Goal: Task Accomplishment & Management: Manage account settings

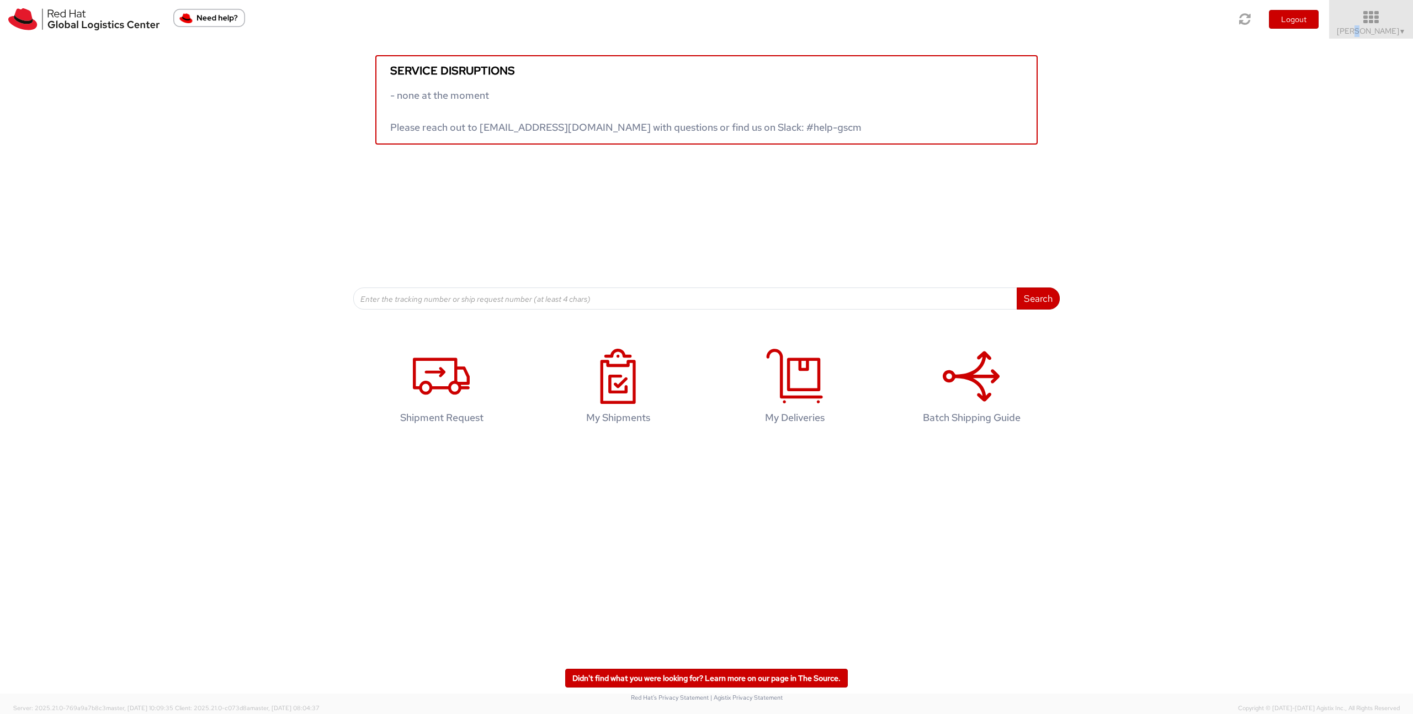
click at [1377, 29] on span "Noam LEVY ▼" at bounding box center [1371, 31] width 69 height 10
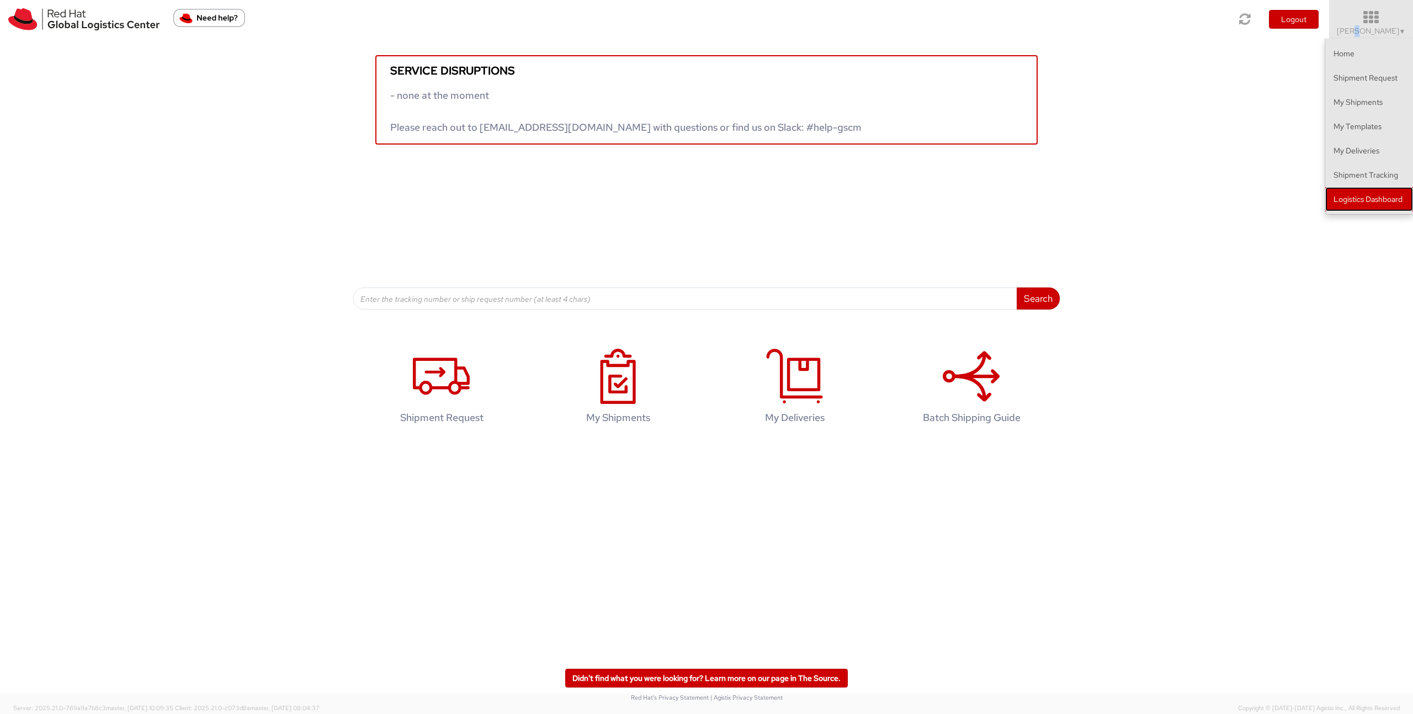
click at [1344, 201] on link "Logistics Dashboard" at bounding box center [1369, 199] width 88 height 24
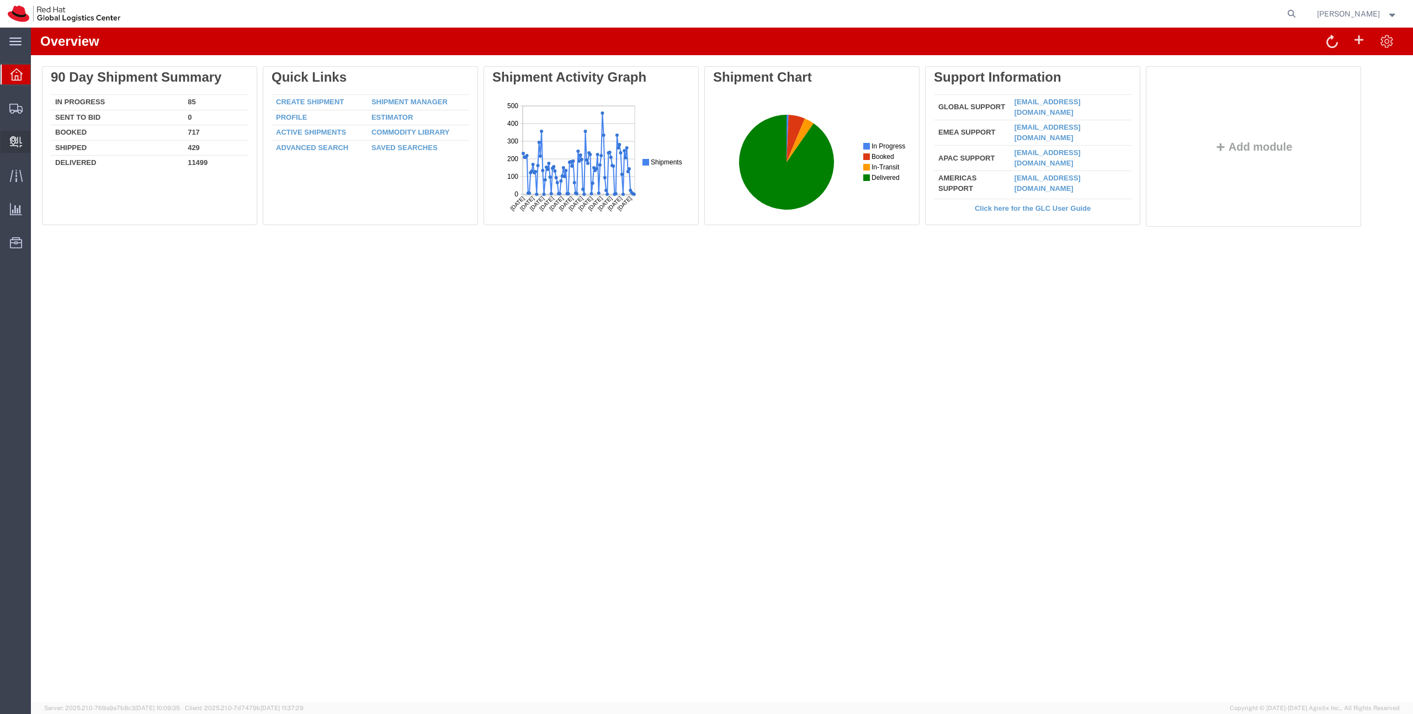
click at [0, 0] on span "Create Delivery" at bounding box center [0, 0] width 0 height 0
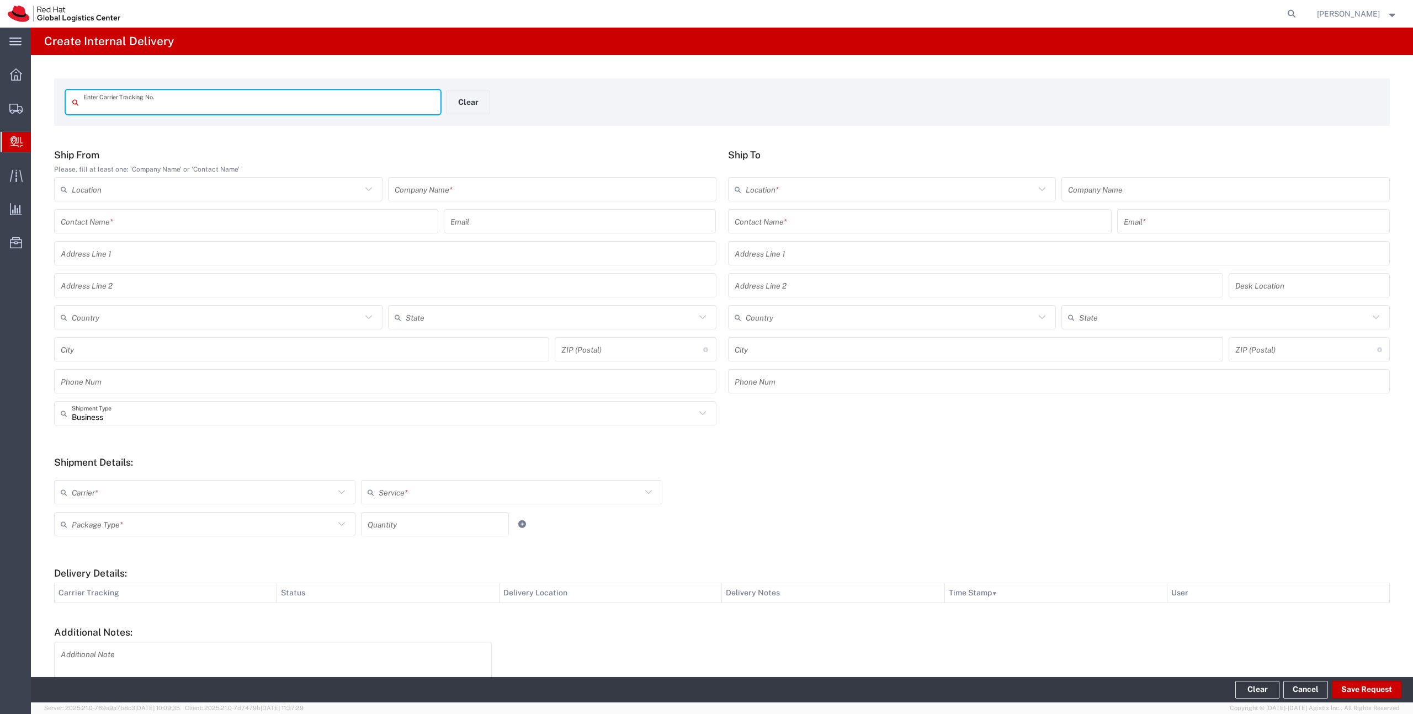
click at [515, 184] on input "text" at bounding box center [552, 189] width 315 height 19
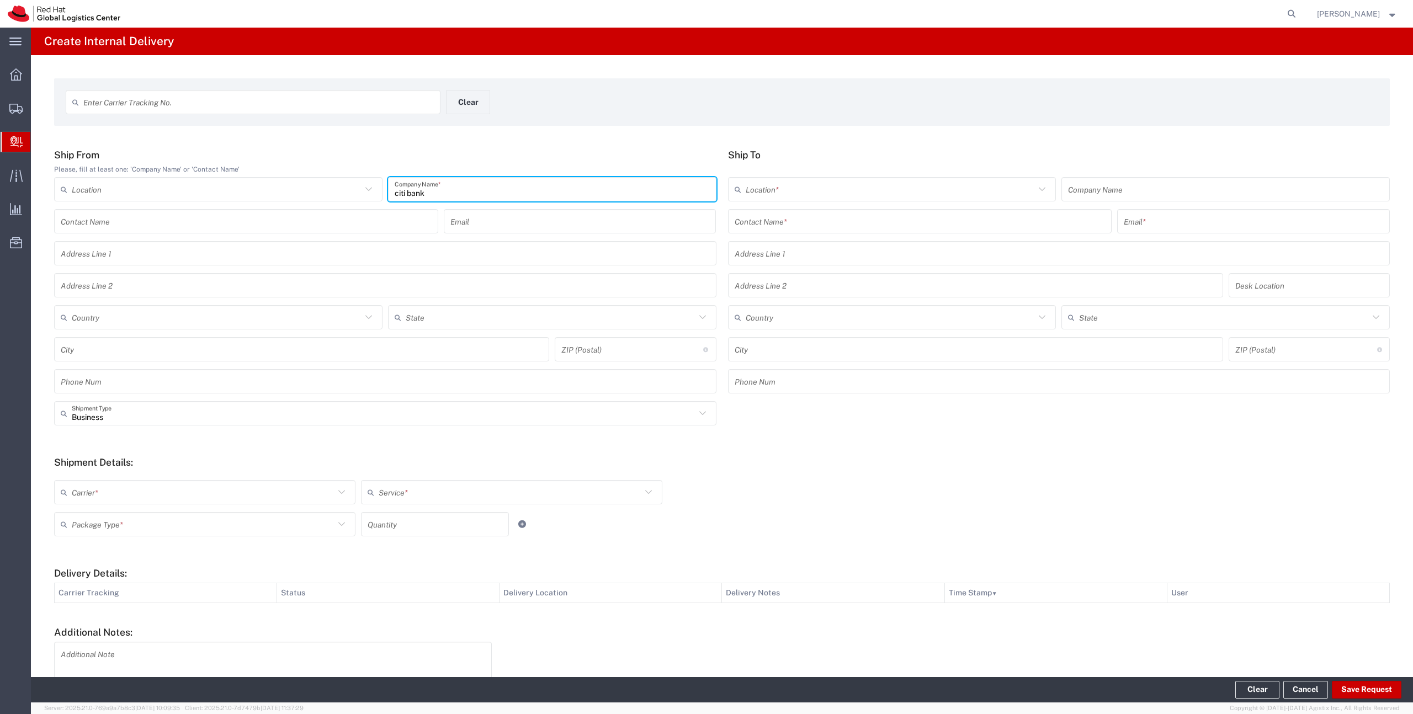
type input "citi bank"
click at [825, 184] on input "text" at bounding box center [891, 189] width 290 height 19
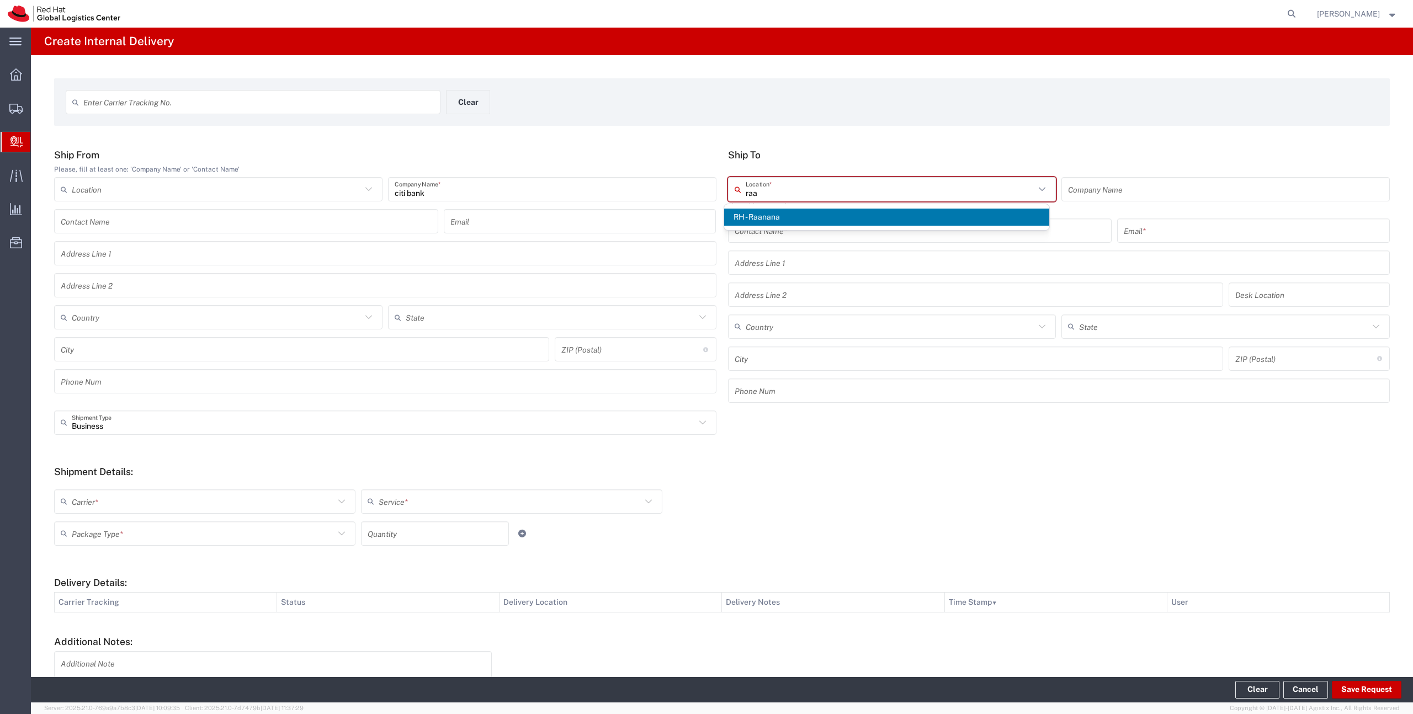
type input "RH - Raanana"
type input "Red Hat Israel Ltd."
type input "[STREET_ADDRESS]"
type input "15th floor"
type input "Israel"
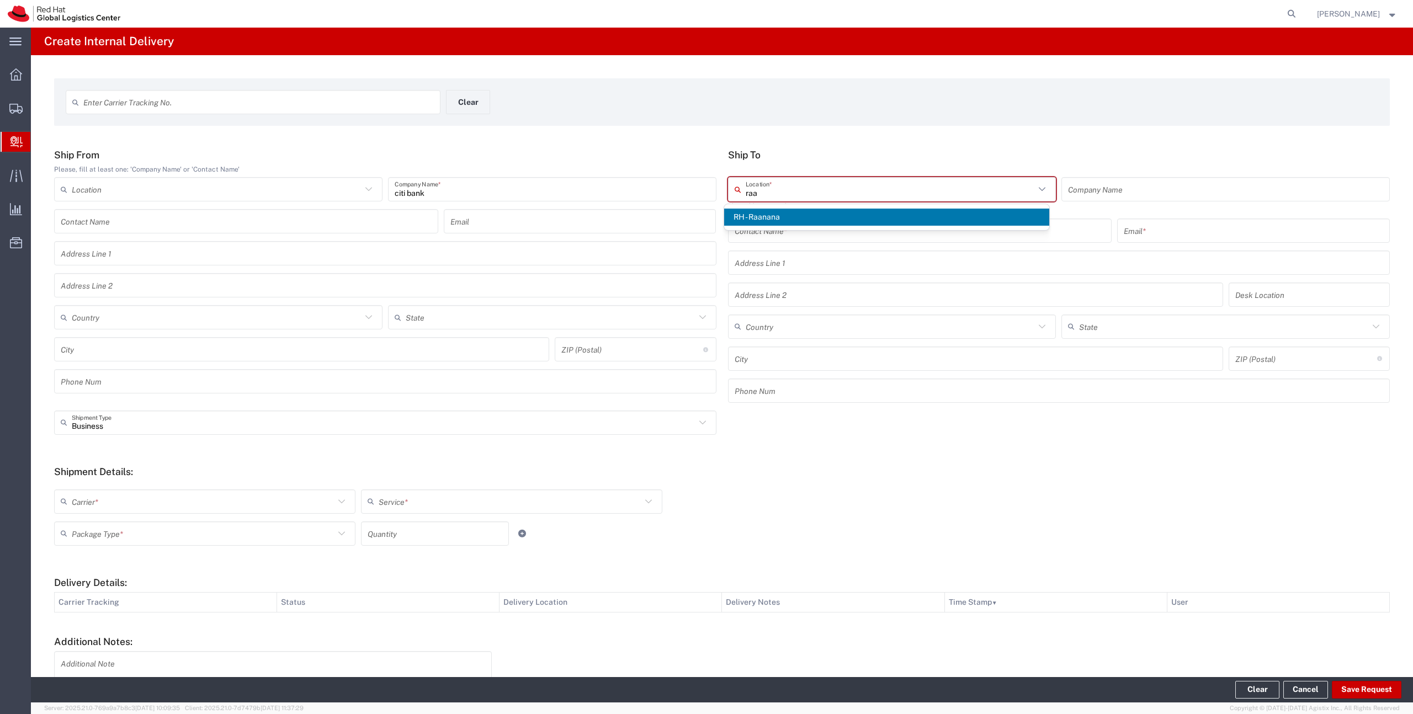
type input "RA'ANANA"
type input "4321545"
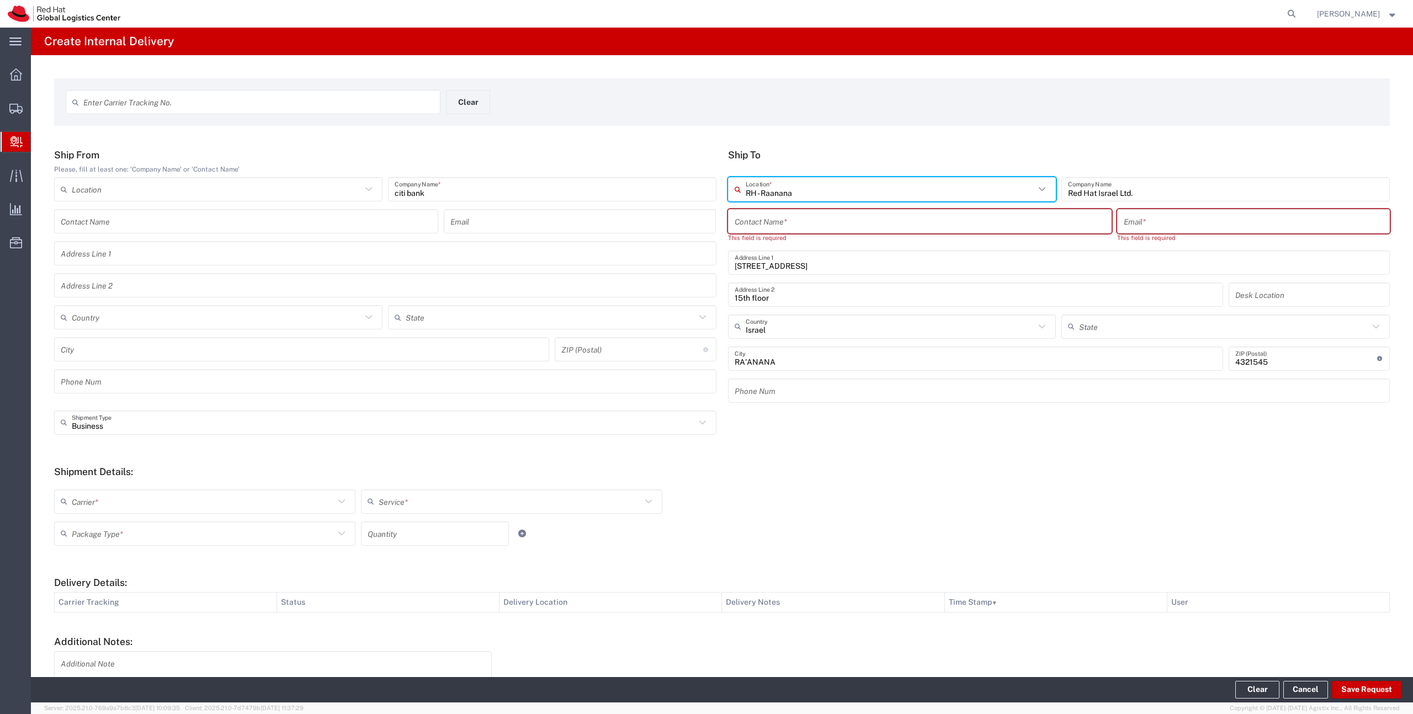
type input "RH - Raanana"
click at [812, 232] on div "Contact Name *" at bounding box center [920, 221] width 384 height 24
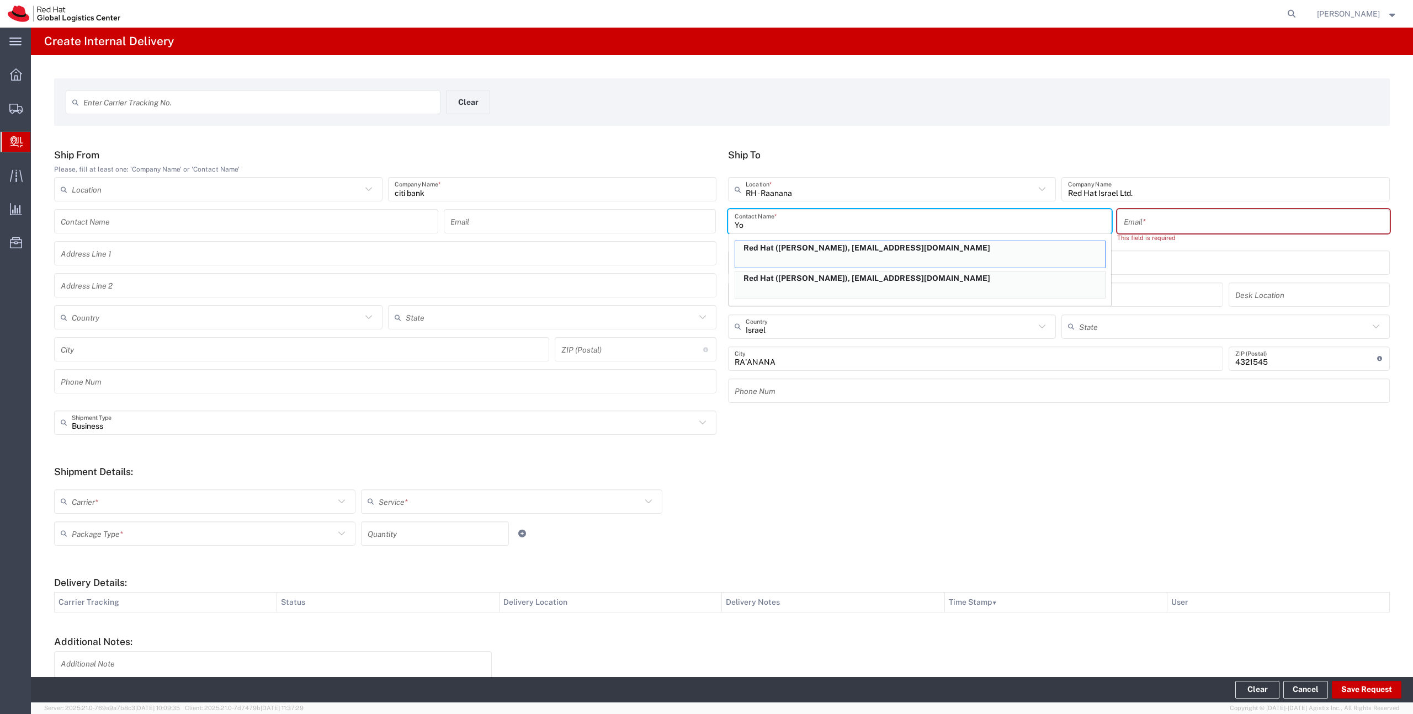
type input "Y"
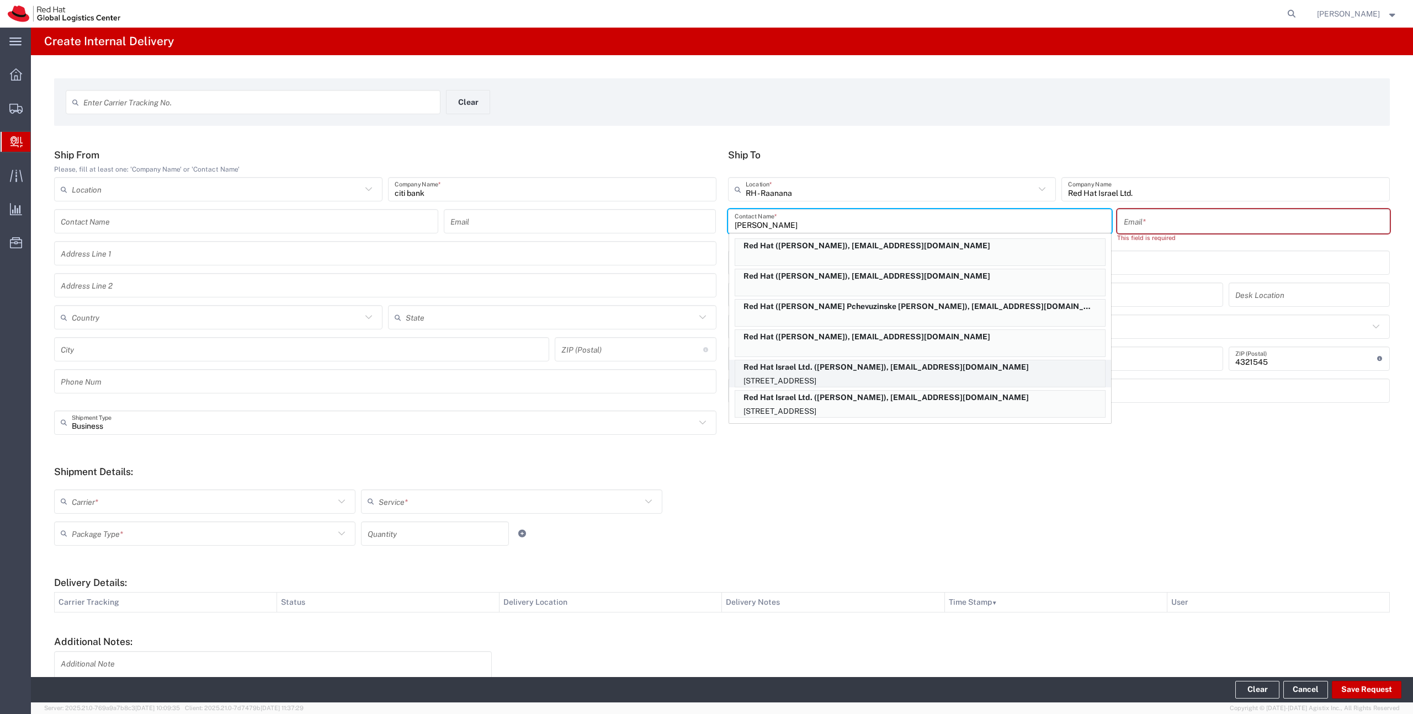
scroll to position [4, 0]
click at [803, 398] on p "Red Hat Israel Ltd. ([PERSON_NAME]), [EMAIL_ADDRESS][DOMAIN_NAME]" at bounding box center [920, 396] width 370 height 14
type input "[PERSON_NAME]"
type input "[EMAIL_ADDRESS][DOMAIN_NAME]"
type input "FLEX"
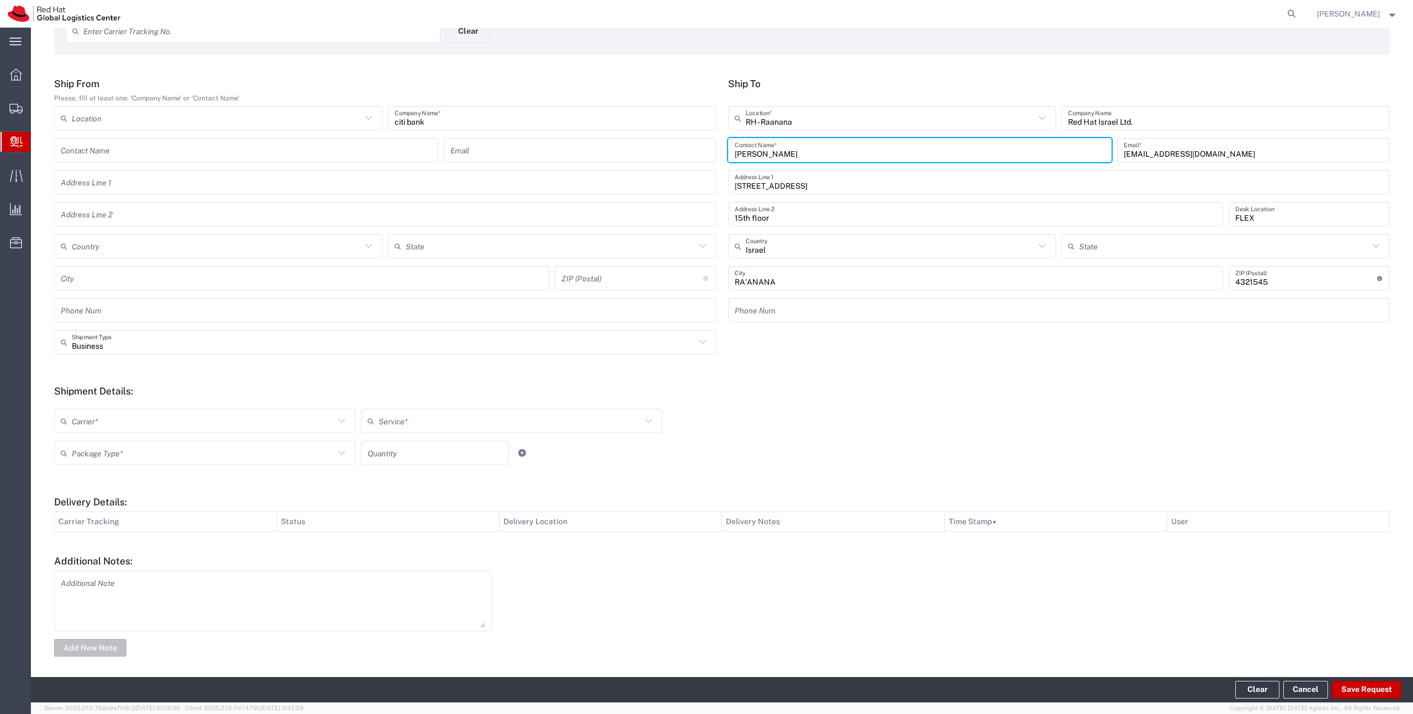
scroll to position [76, 0]
click at [172, 416] on input "text" at bounding box center [203, 416] width 263 height 19
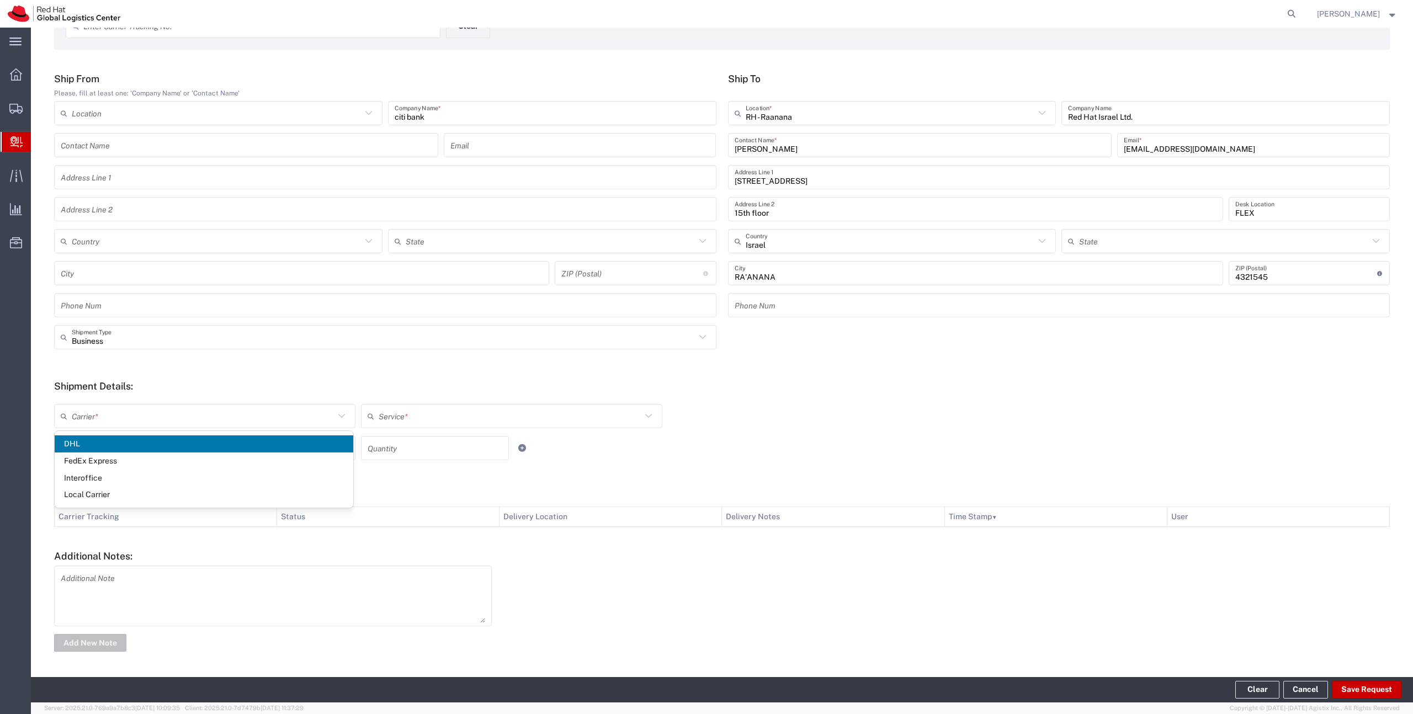
click at [206, 439] on span "DHL" at bounding box center [204, 444] width 299 height 17
type input "DHL"
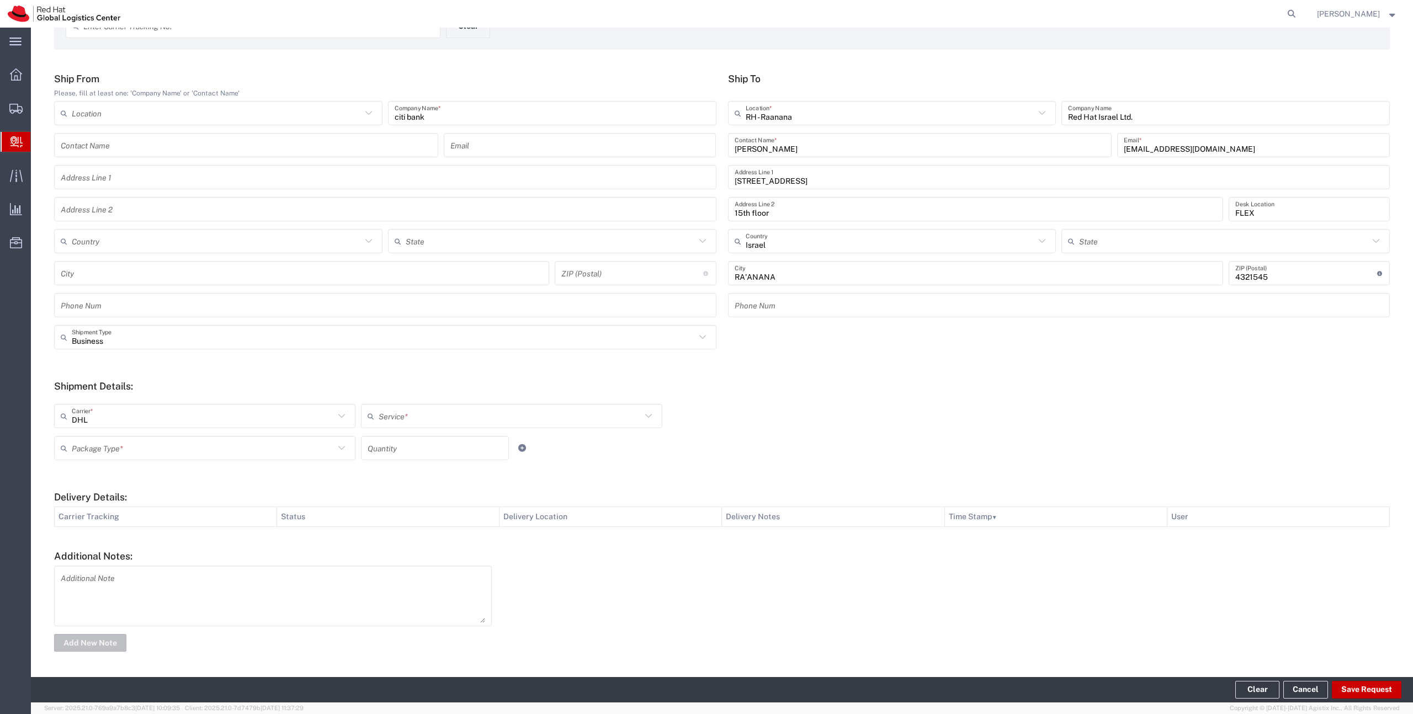
click at [368, 413] on icon at bounding box center [373, 416] width 11 height 18
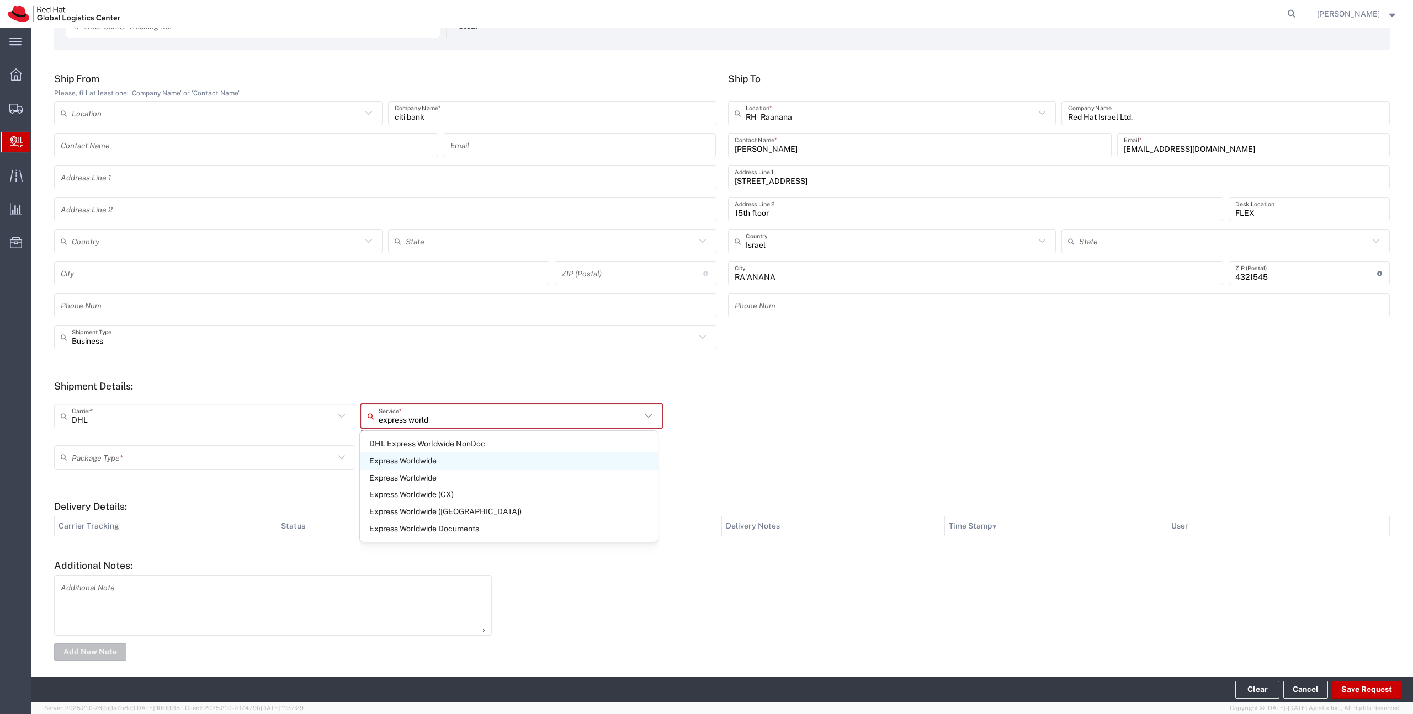
click at [425, 456] on span "Express Worldwide" at bounding box center [509, 461] width 299 height 17
type input "Express Worldwide"
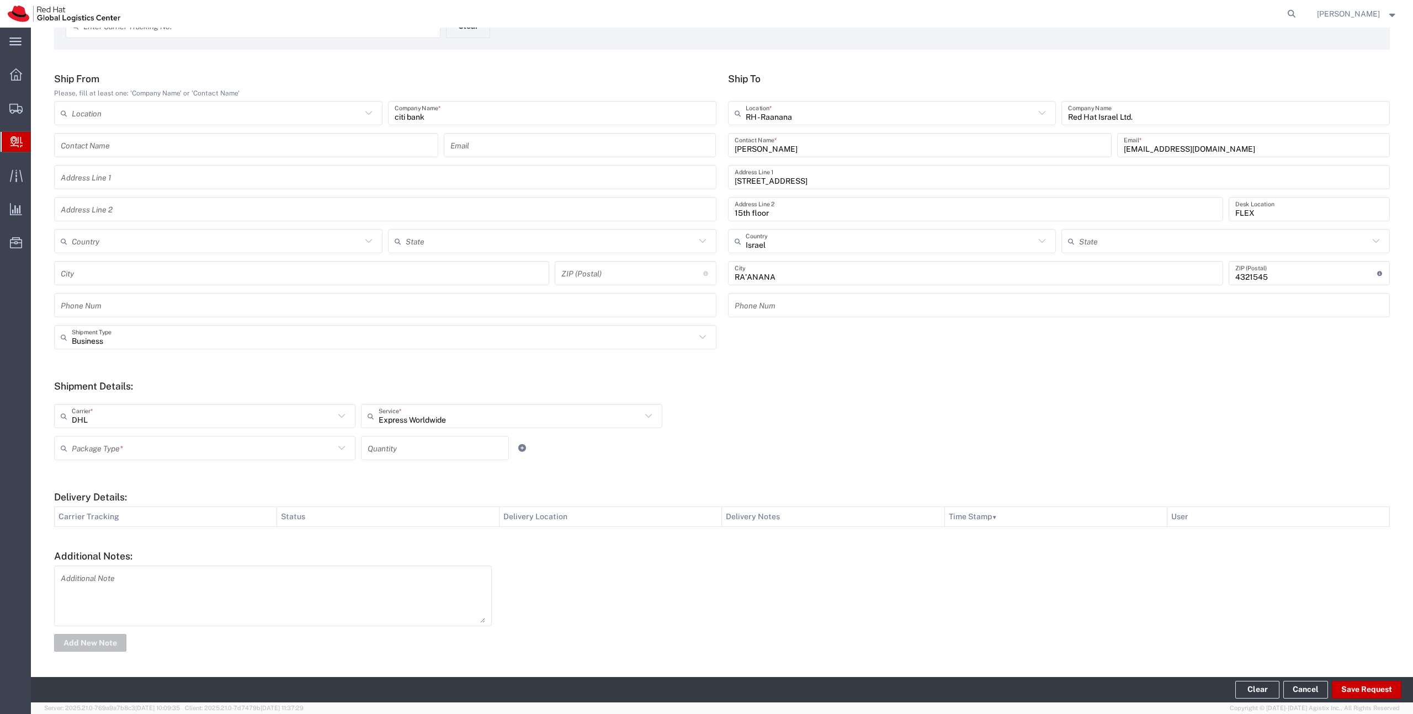
click at [246, 456] on input "text" at bounding box center [203, 448] width 263 height 19
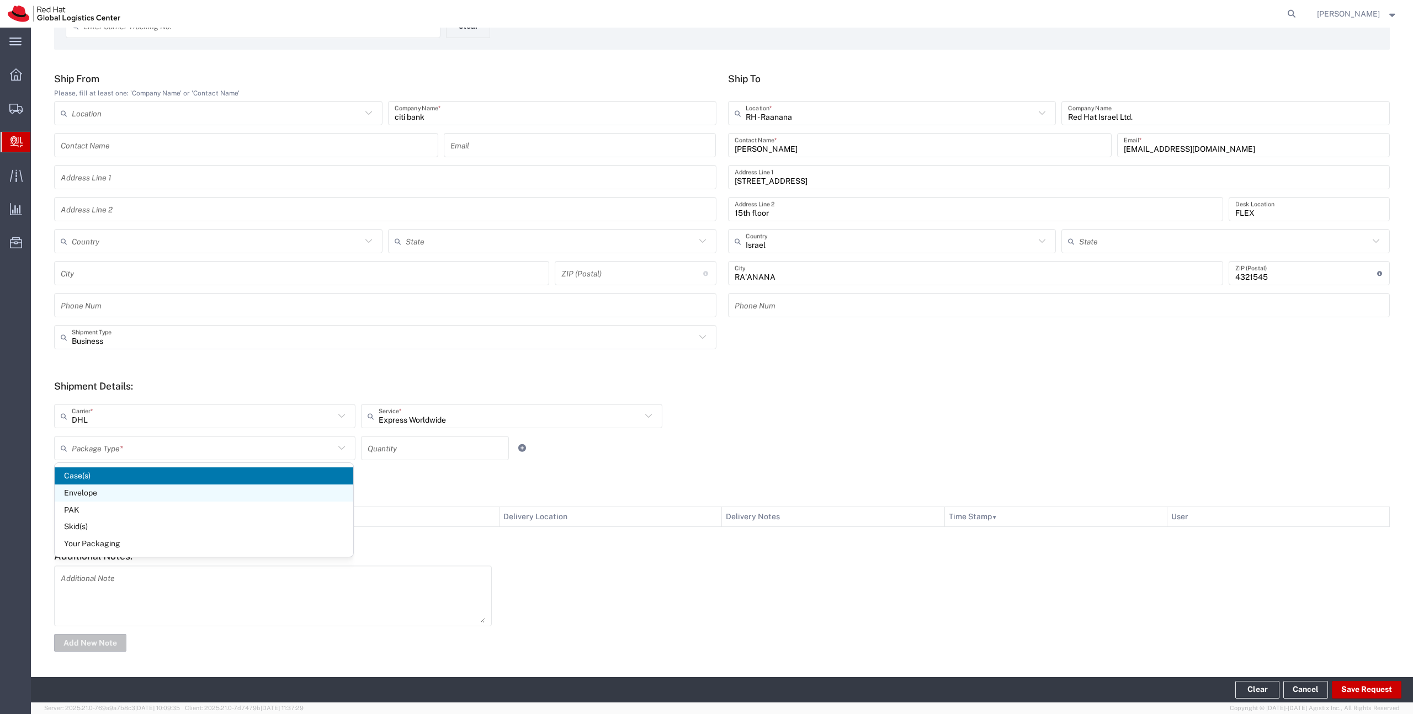
click at [209, 492] on span "Envelope" at bounding box center [204, 493] width 299 height 17
type input "Envelope"
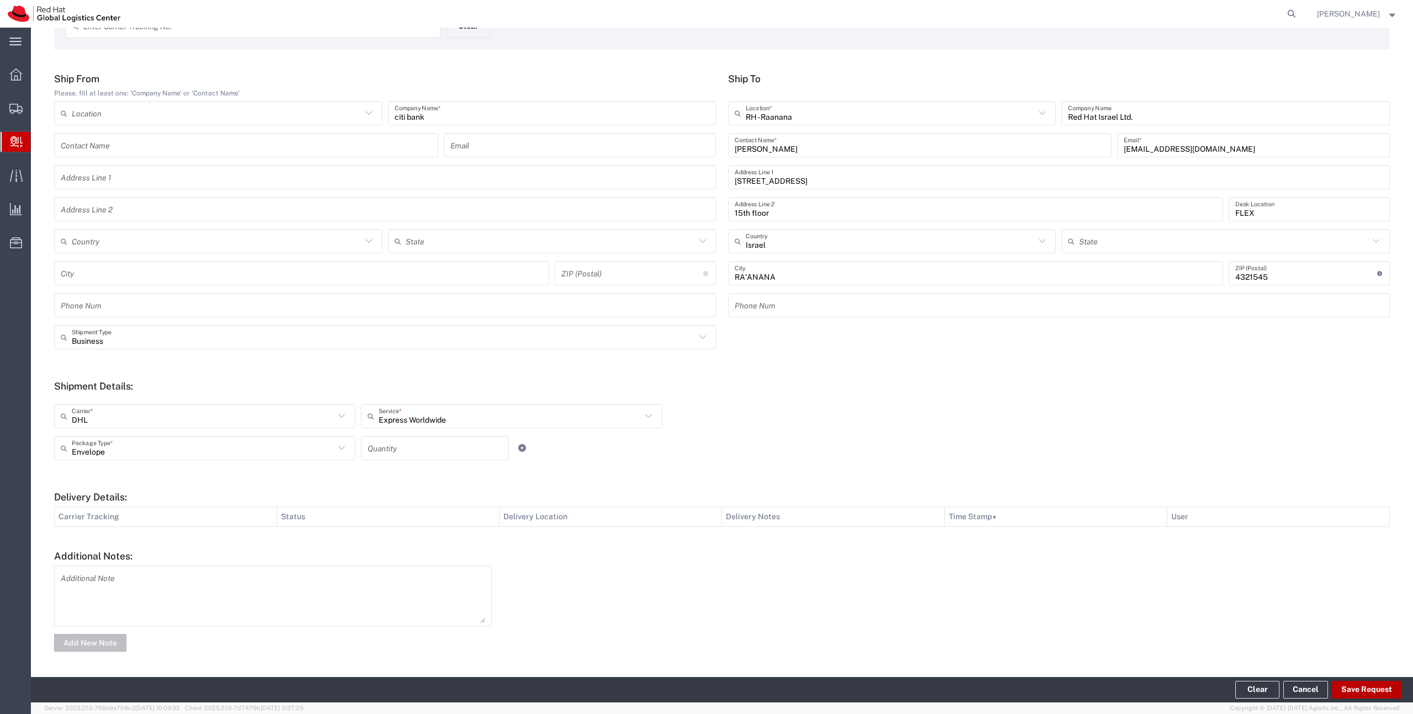
click at [1373, 682] on button "Save Request" at bounding box center [1367, 690] width 70 height 18
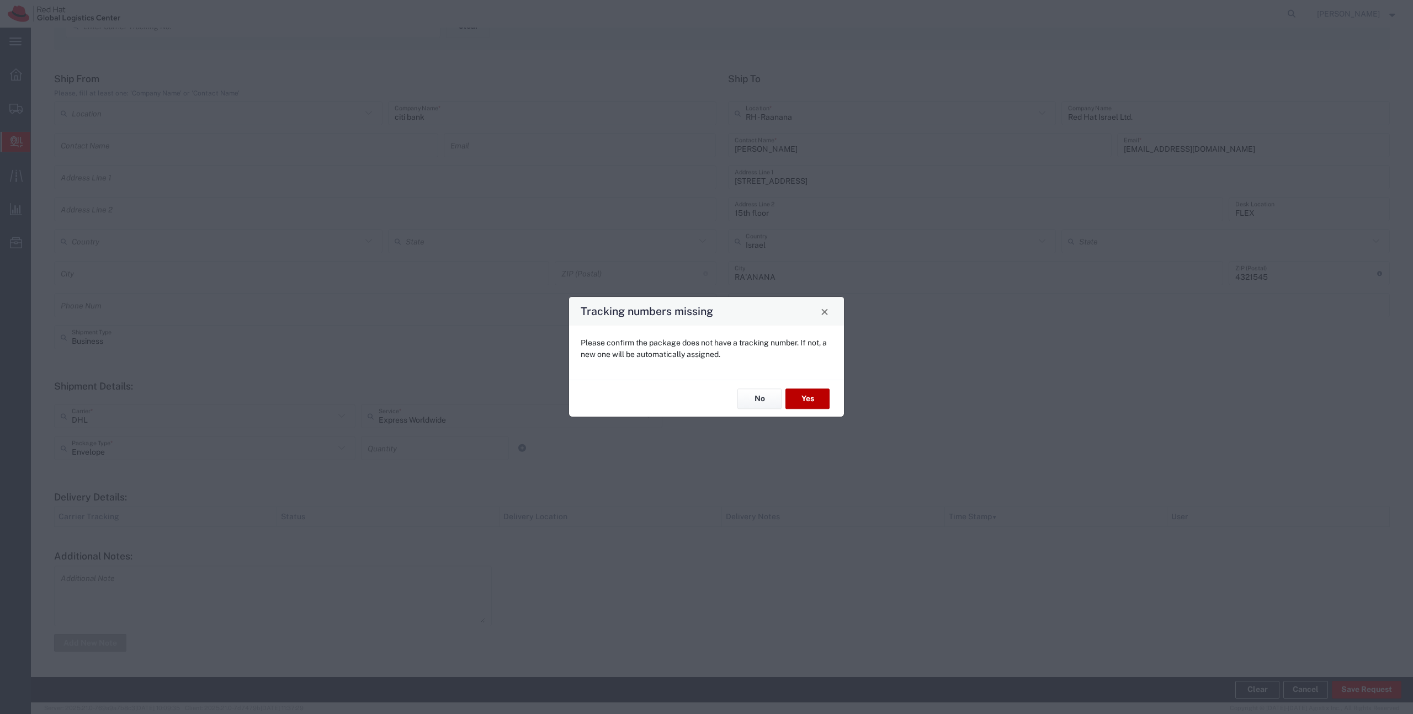
click at [814, 402] on button "Yes" at bounding box center [808, 399] width 44 height 20
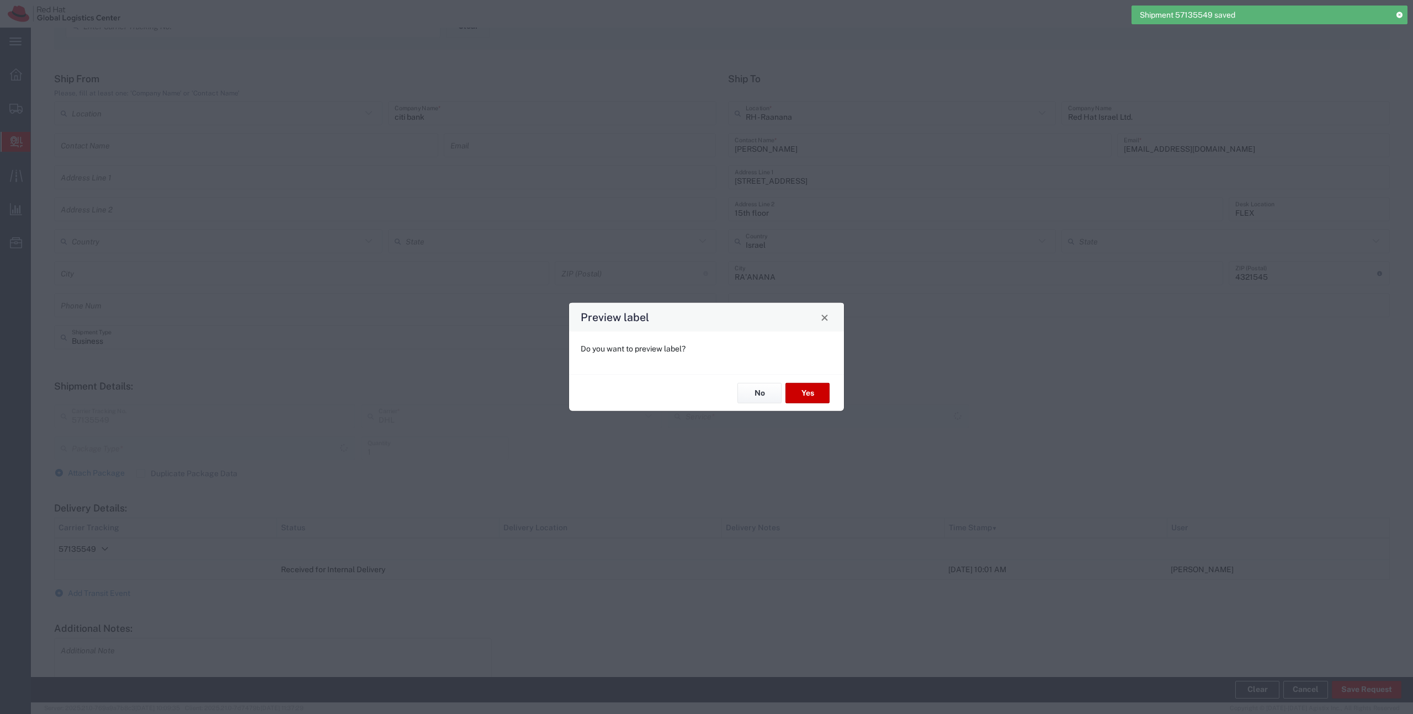
type input "Envelope"
type input "Express Worldwide"
click at [765, 399] on button "No" at bounding box center [760, 393] width 44 height 20
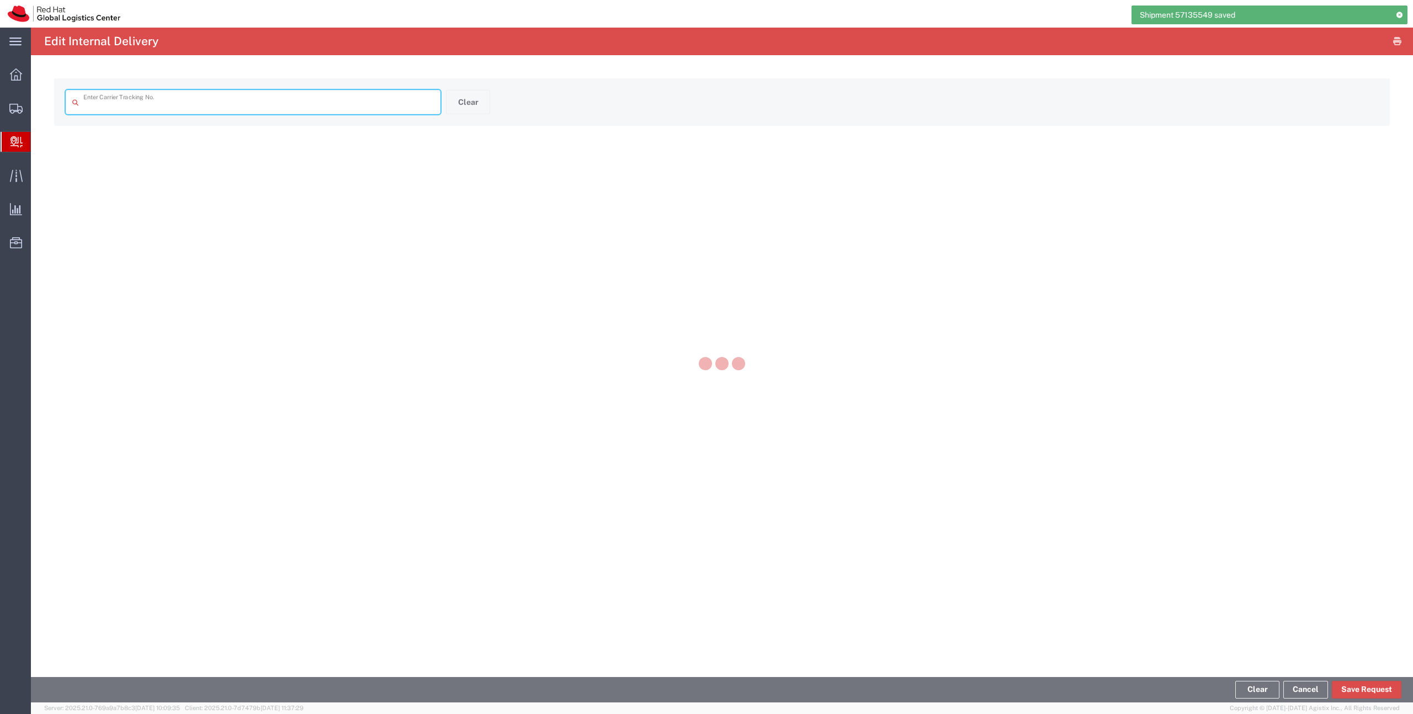
type input "57135549"
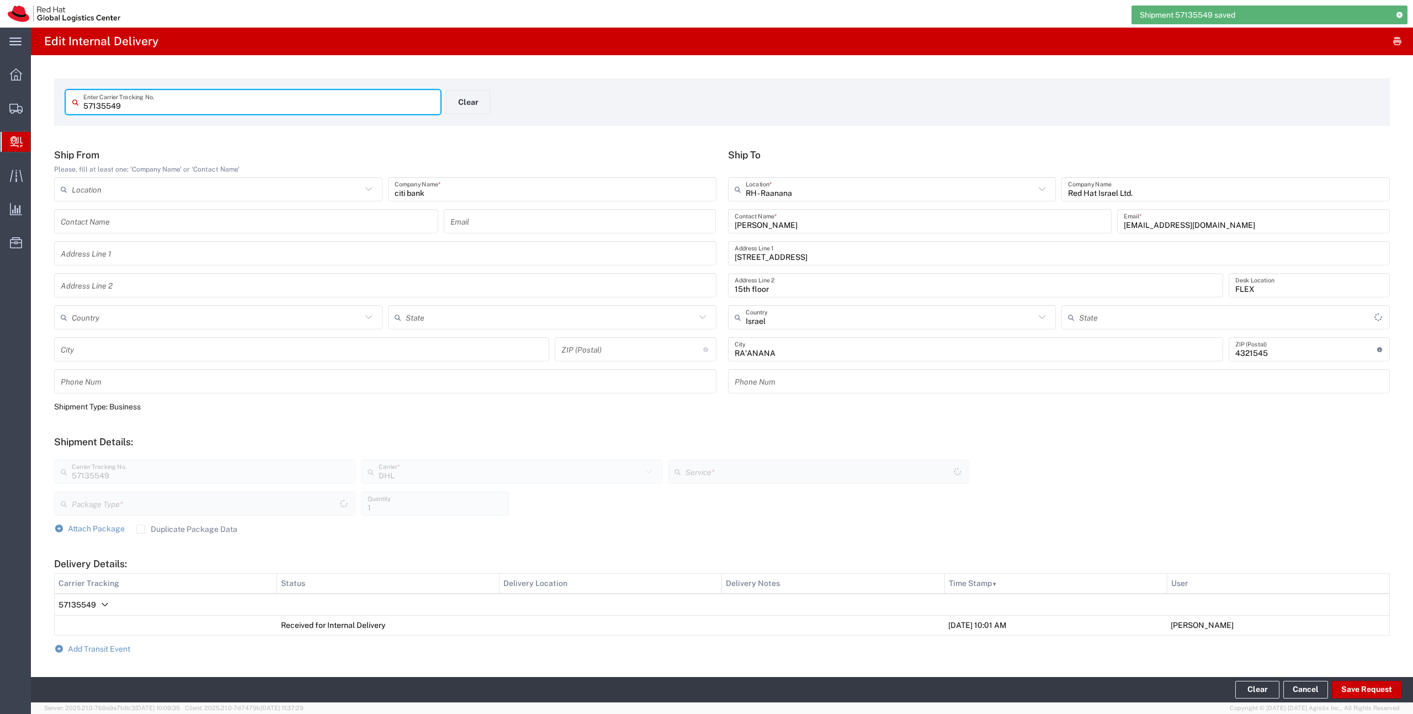
type input "Envelope"
type input "Express Worldwide"
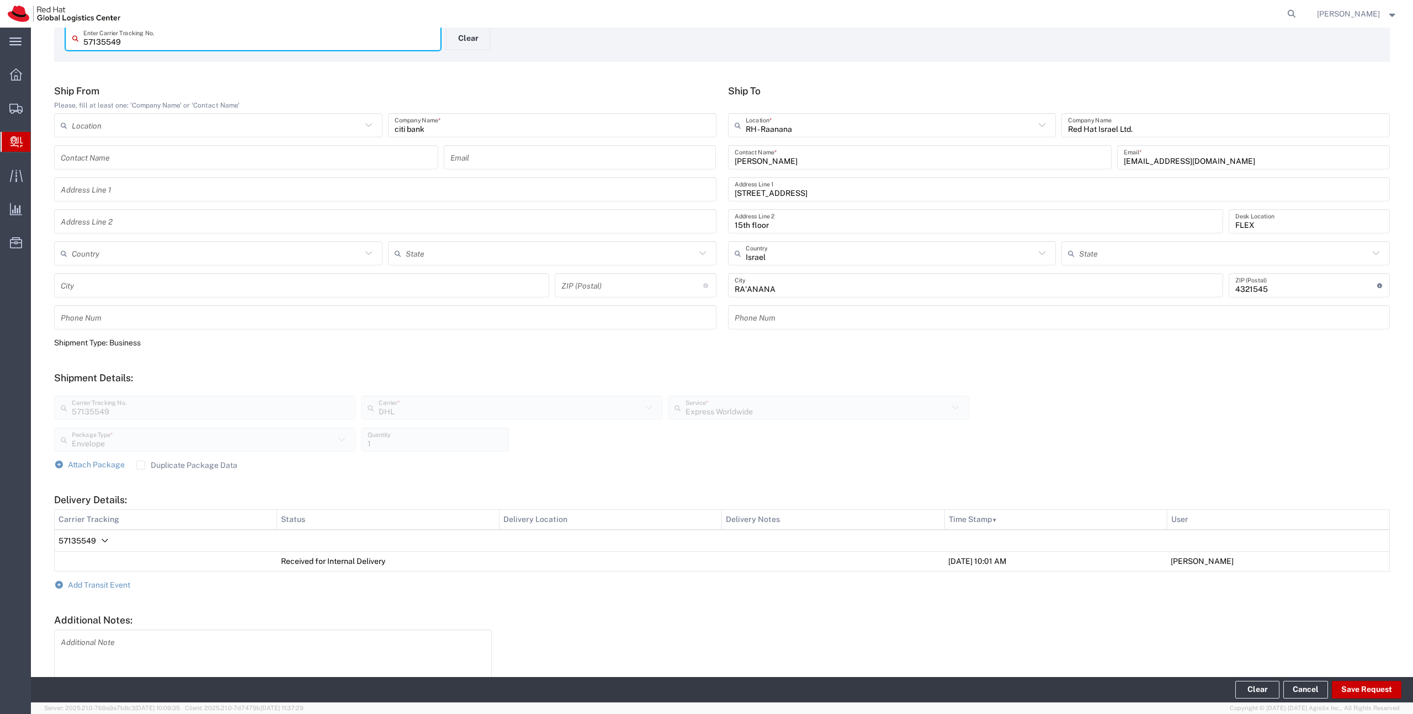
scroll to position [104, 0]
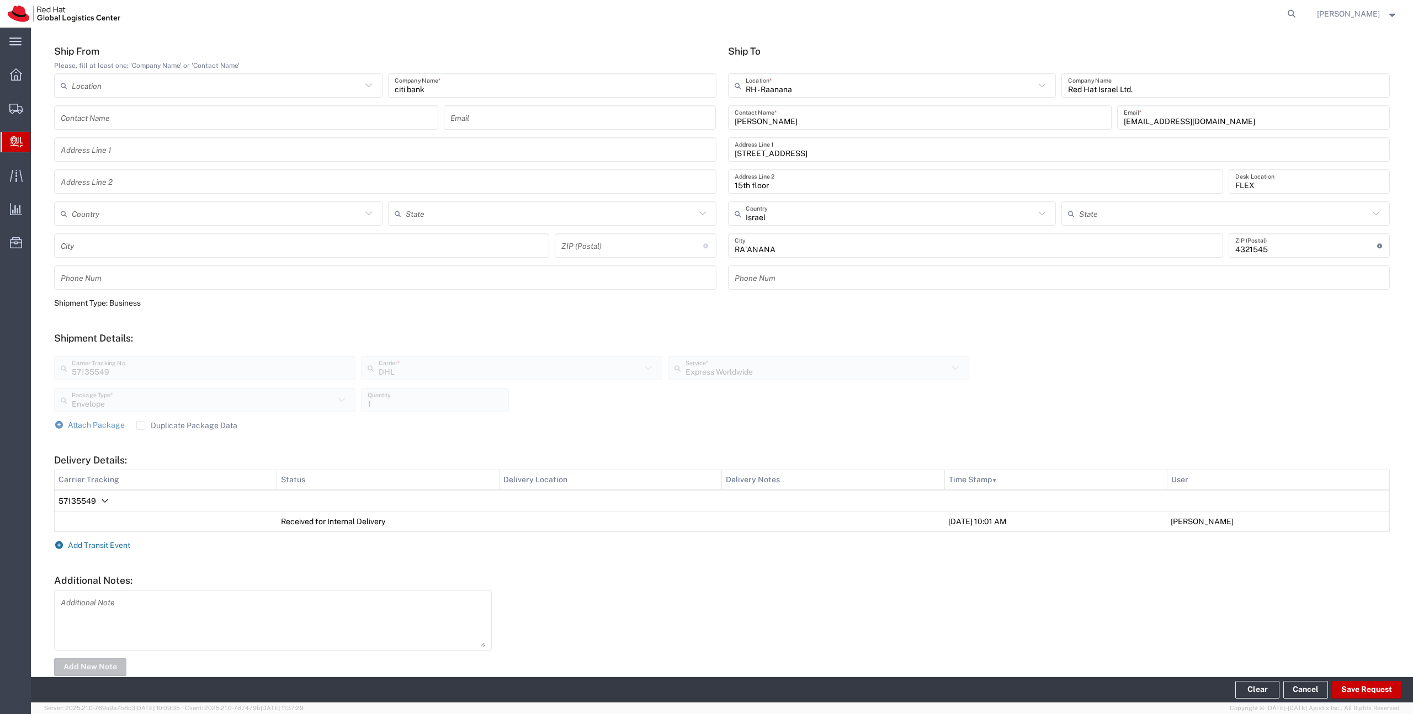
click at [102, 546] on span "Add Transit Event" at bounding box center [99, 545] width 62 height 9
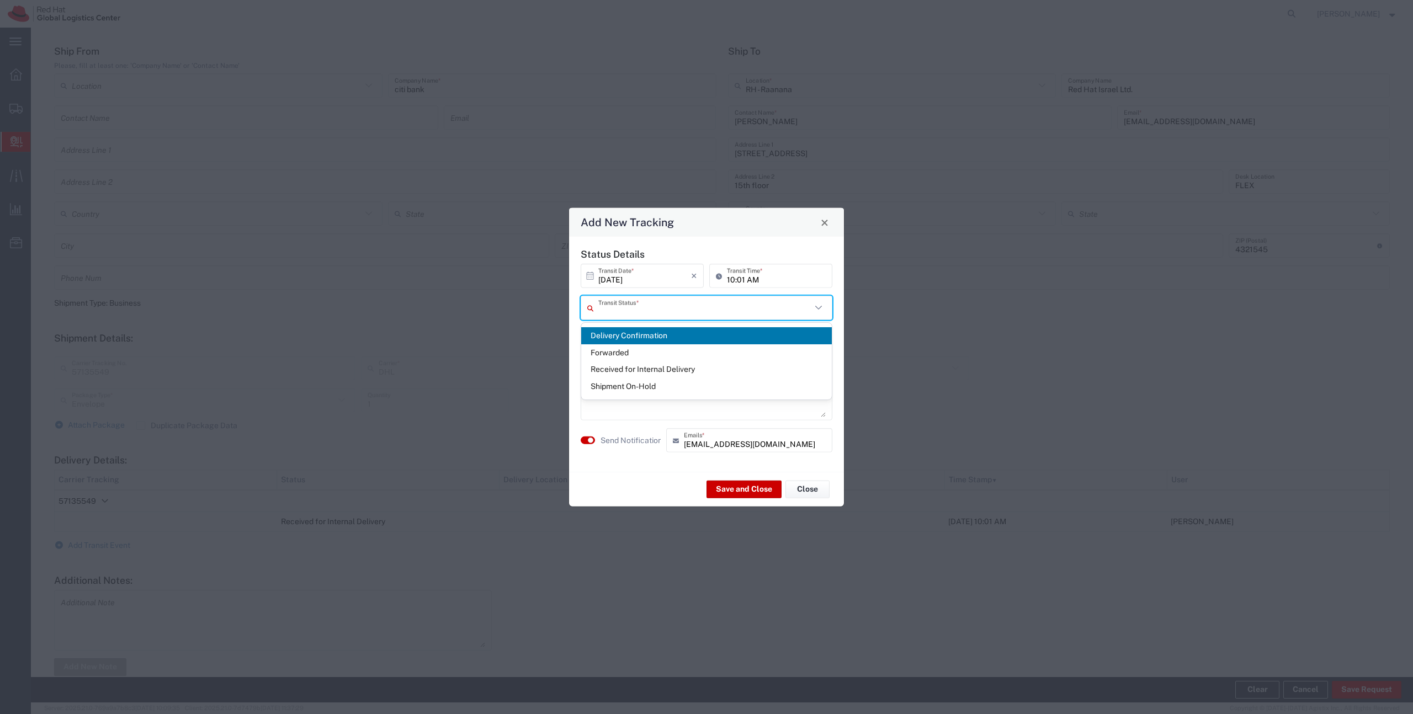
click at [656, 304] on input "text" at bounding box center [704, 307] width 213 height 19
click at [645, 338] on span "Delivery Confirmation" at bounding box center [706, 335] width 251 height 17
type input "Delivery Confirmation"
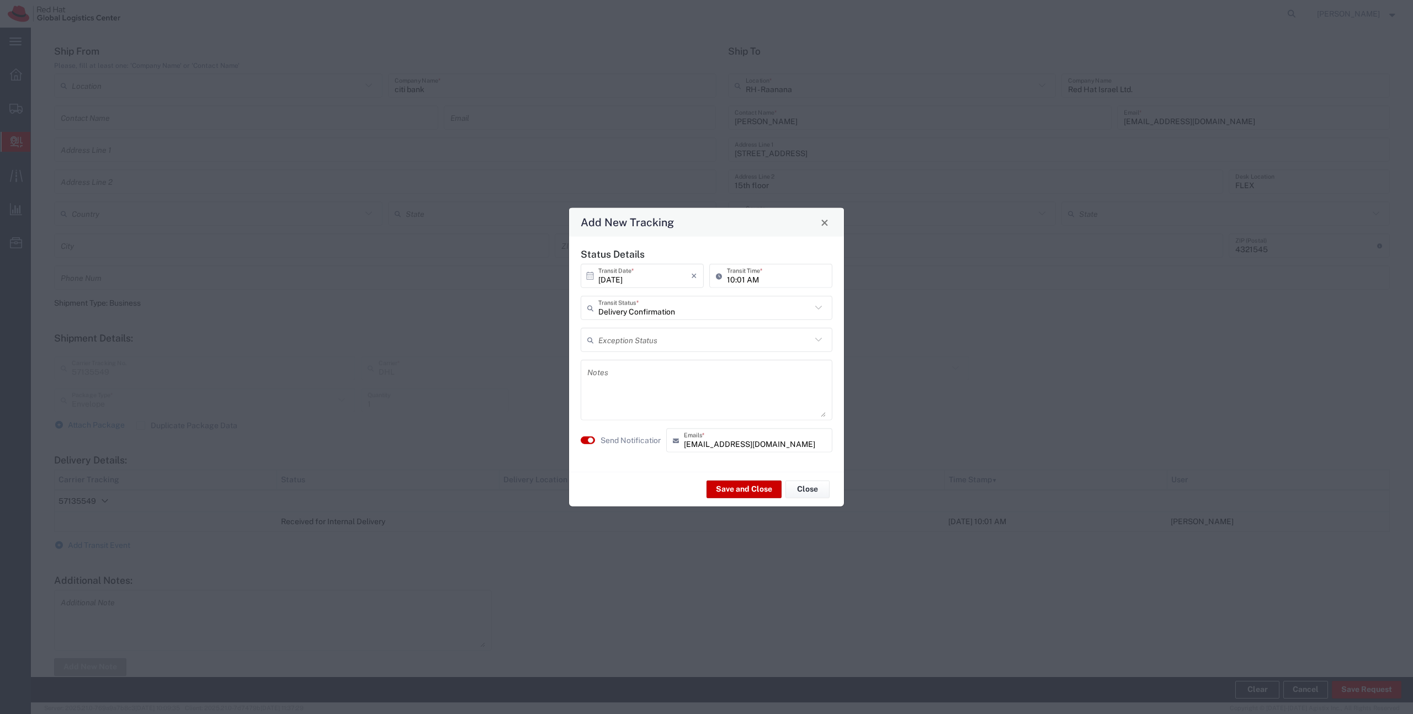
click at [646, 390] on textarea at bounding box center [706, 390] width 238 height 54
type textarea "E"
type textarea "Waiting for you at the reception."
click at [717, 488] on button "Save and Close" at bounding box center [744, 489] width 75 height 18
